Goal: Task Accomplishment & Management: Complete application form

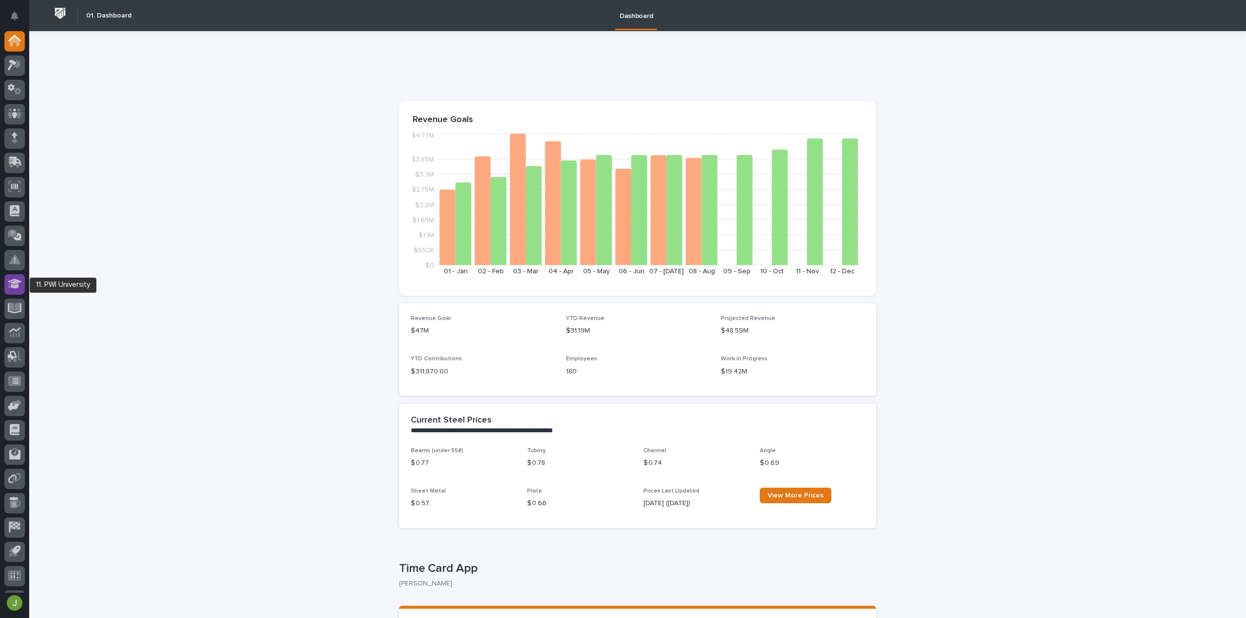
click at [17, 285] on icon at bounding box center [15, 283] width 14 height 11
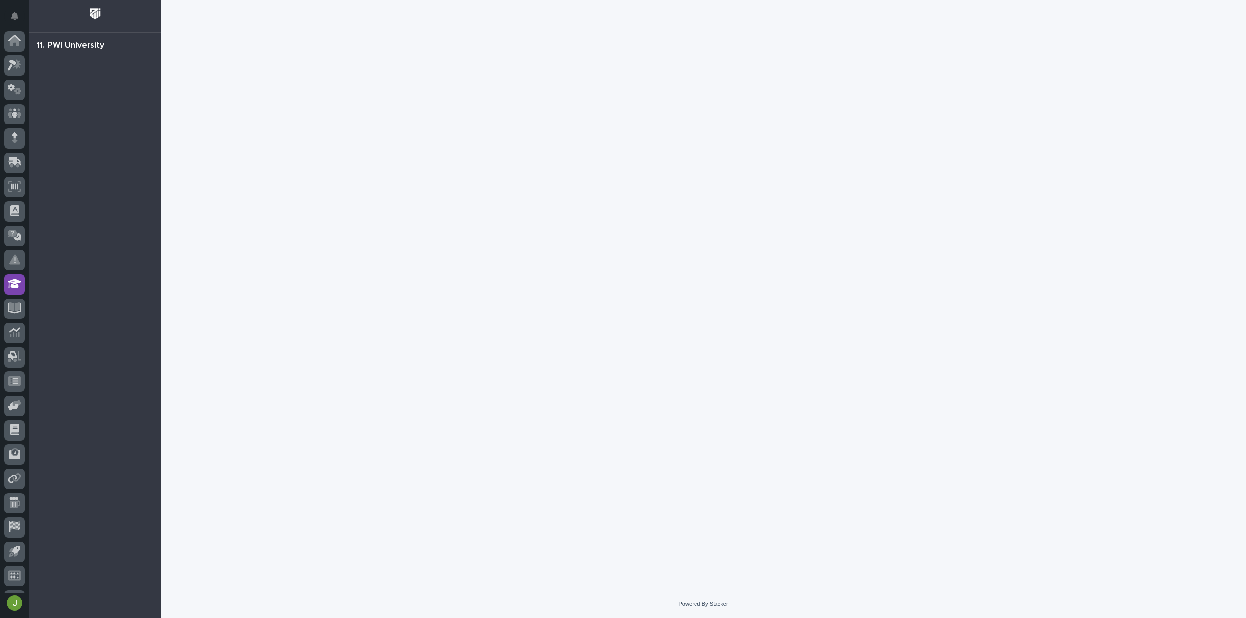
scroll to position [21, 0]
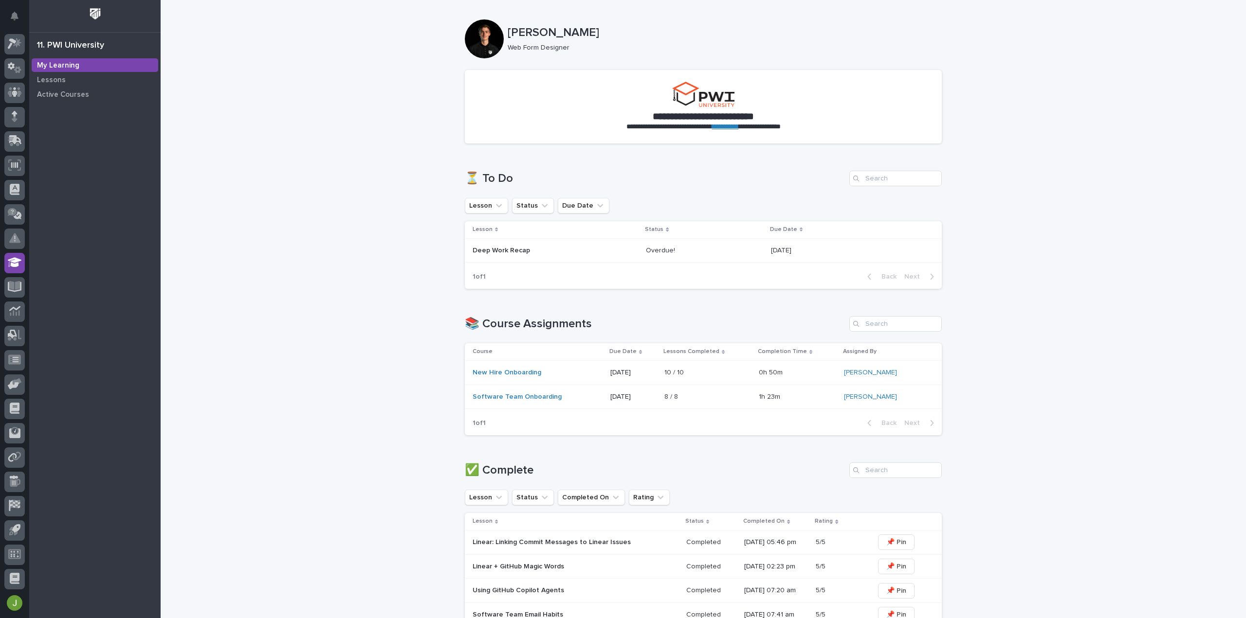
click at [662, 244] on div "Overdue! Overdue!" at bounding box center [704, 251] width 117 height 16
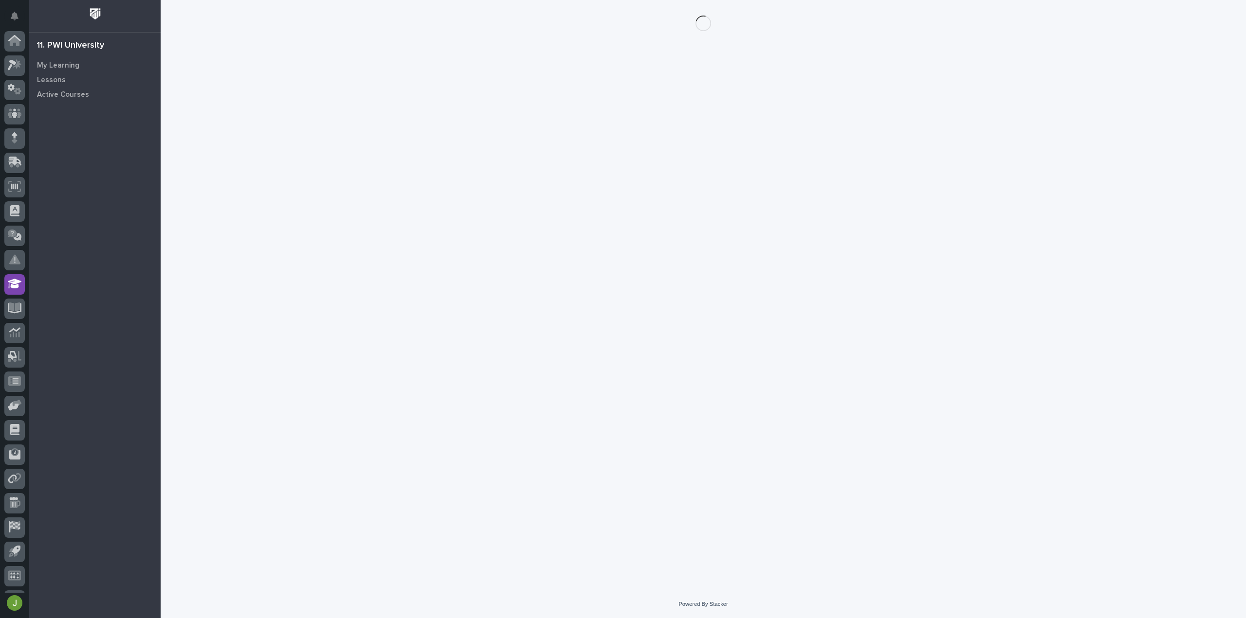
scroll to position [21, 0]
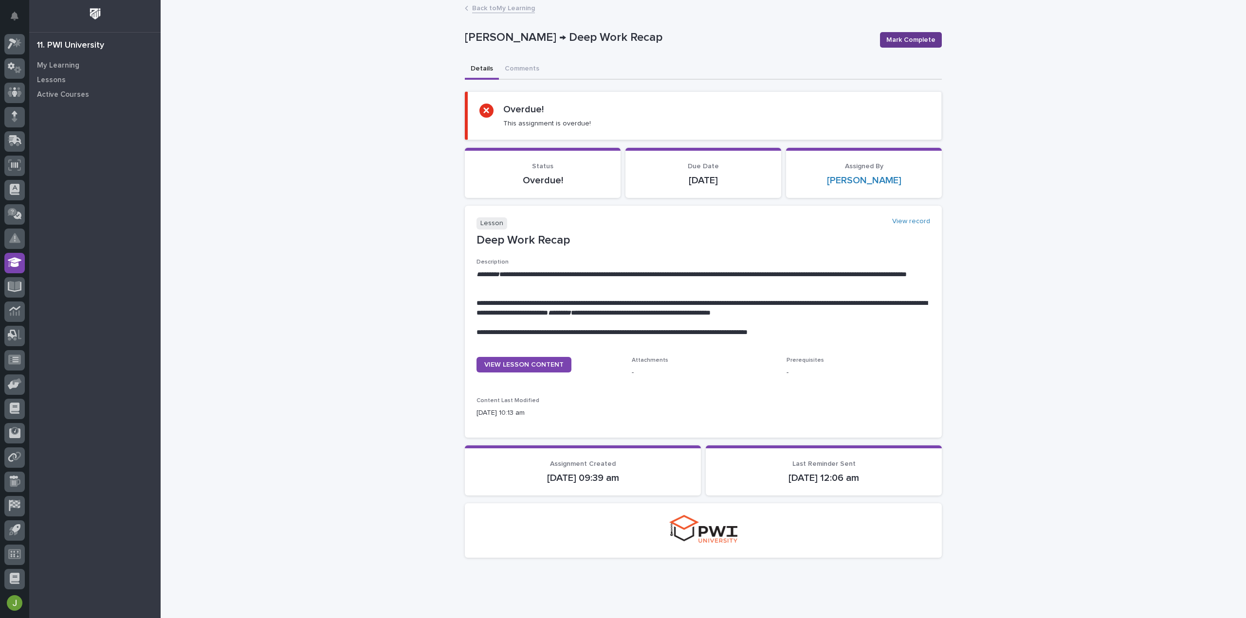
click at [908, 40] on span "Mark Complete" at bounding box center [910, 40] width 49 height 10
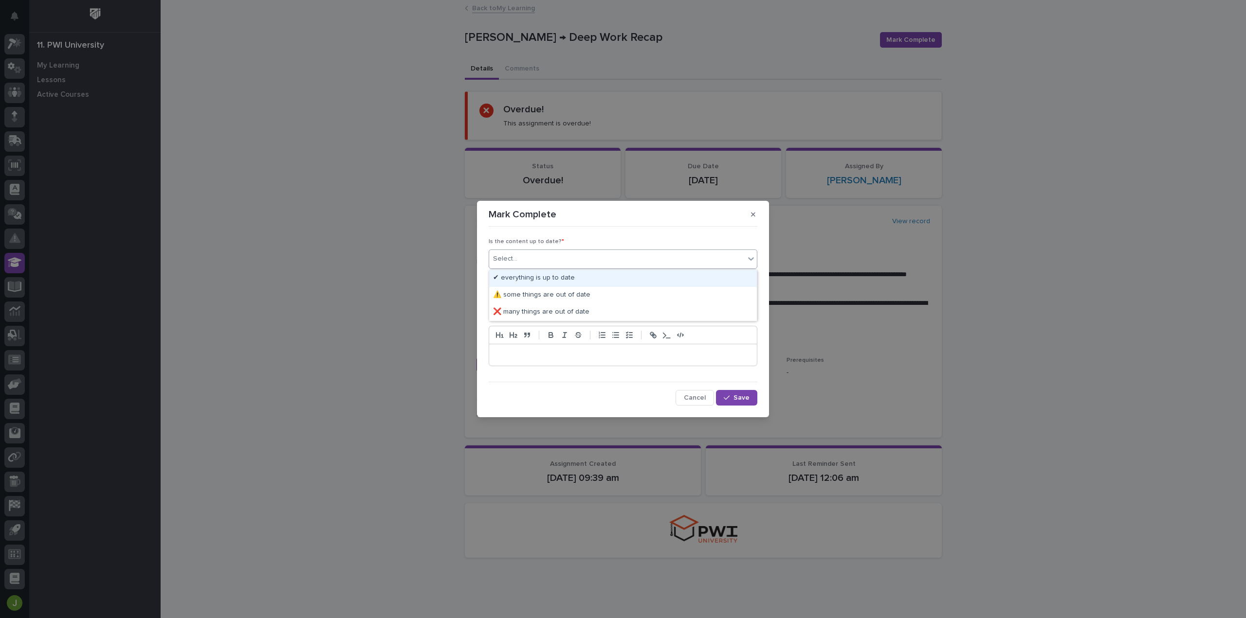
click at [618, 269] on body "**********" at bounding box center [623, 309] width 1246 height 618
click at [613, 280] on div "✔ everything is up to date" at bounding box center [623, 278] width 268 height 17
click at [629, 306] on div "Select..." at bounding box center [622, 297] width 269 height 19
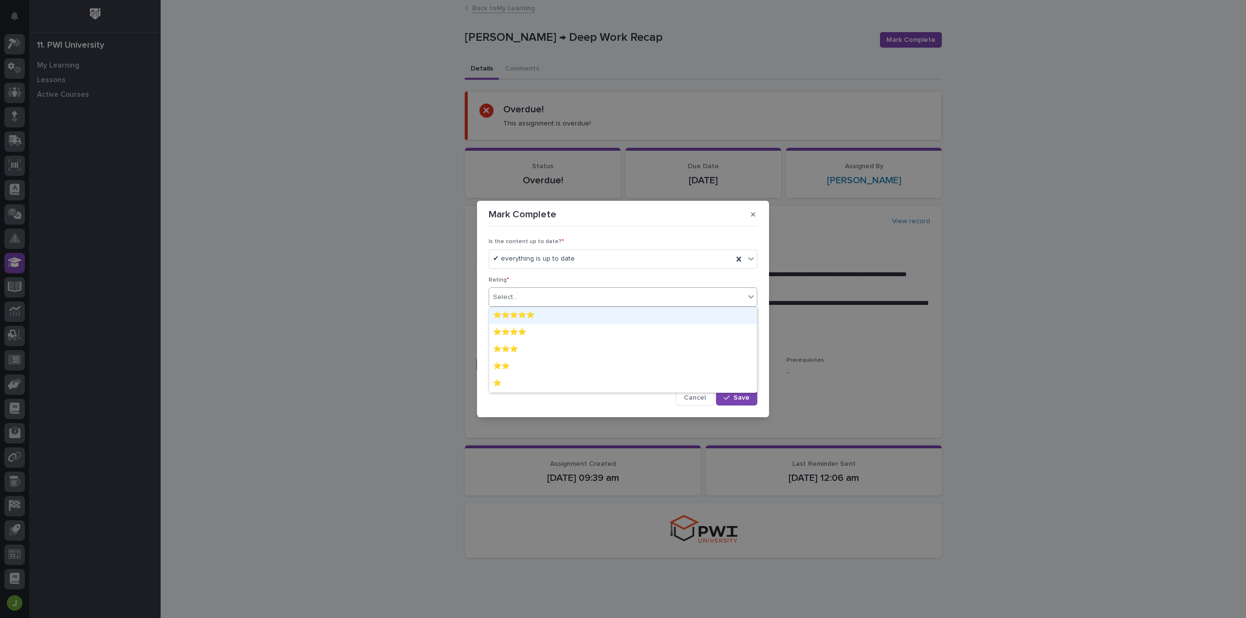
click at [615, 315] on div "⭐⭐⭐⭐⭐" at bounding box center [623, 315] width 268 height 17
click at [733, 398] on div "button" at bounding box center [728, 398] width 10 height 7
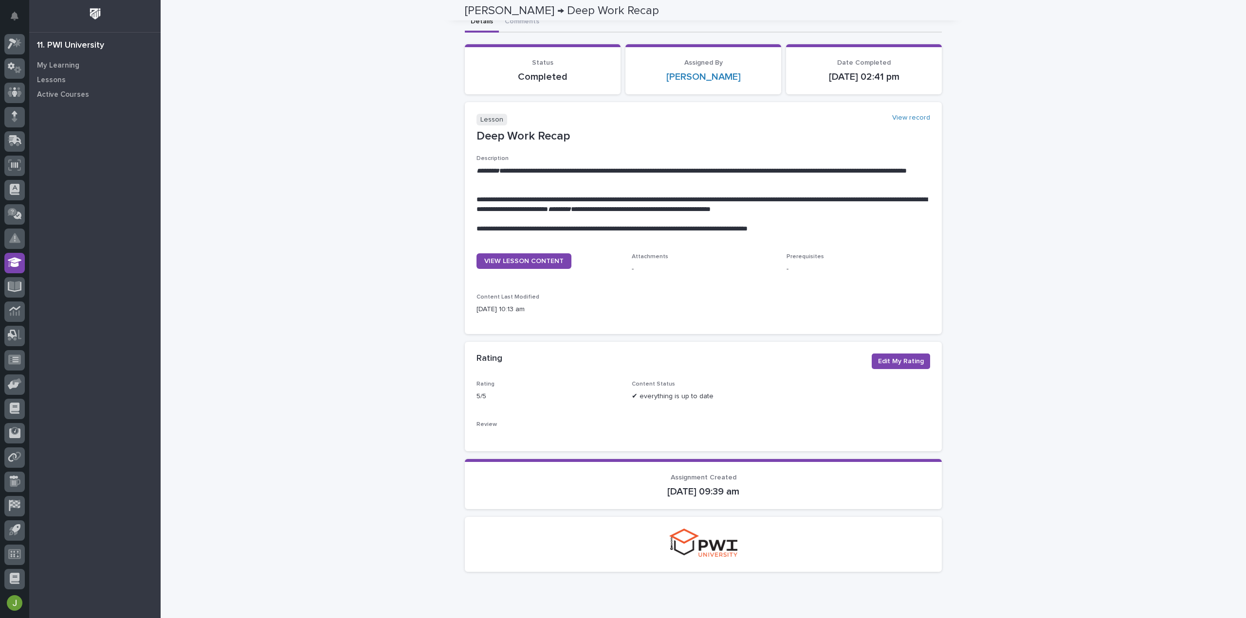
scroll to position [0, 0]
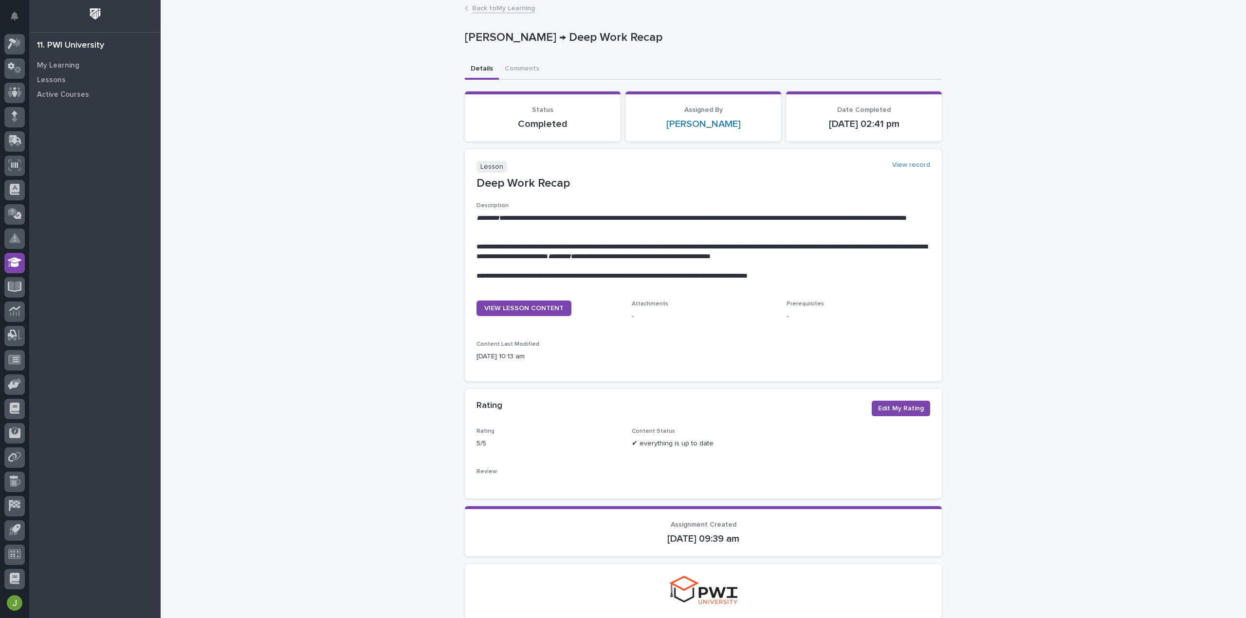
click at [516, 10] on link "Back to My Learning" at bounding box center [503, 7] width 63 height 11
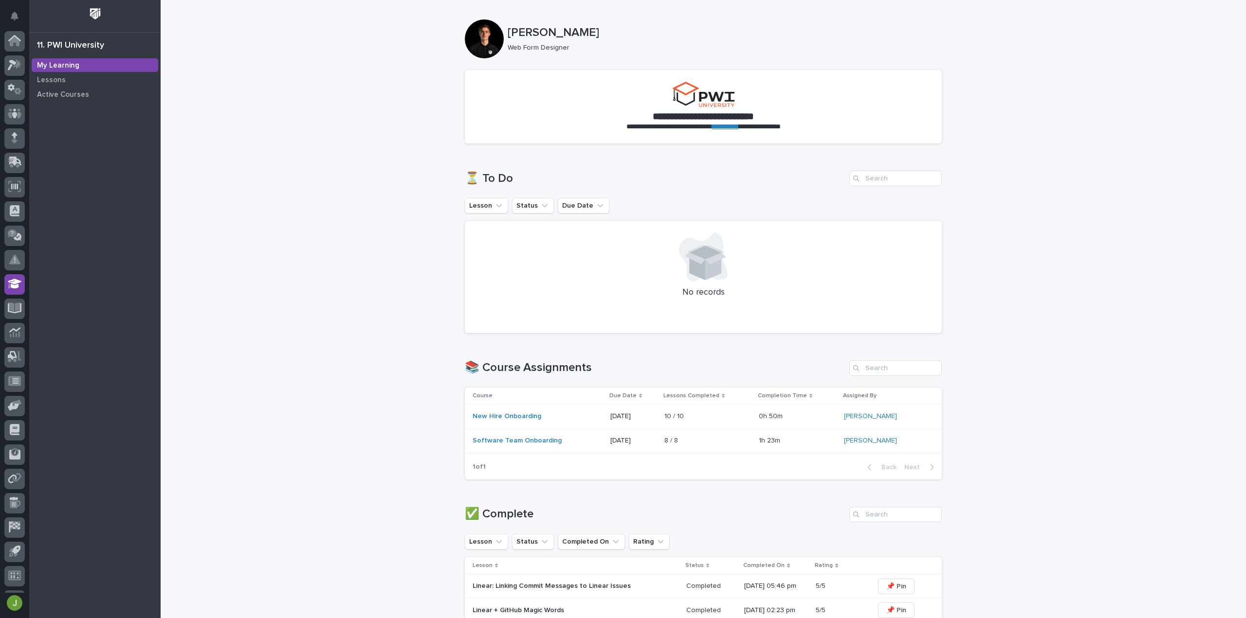
scroll to position [21, 0]
